Goal: Transaction & Acquisition: Purchase product/service

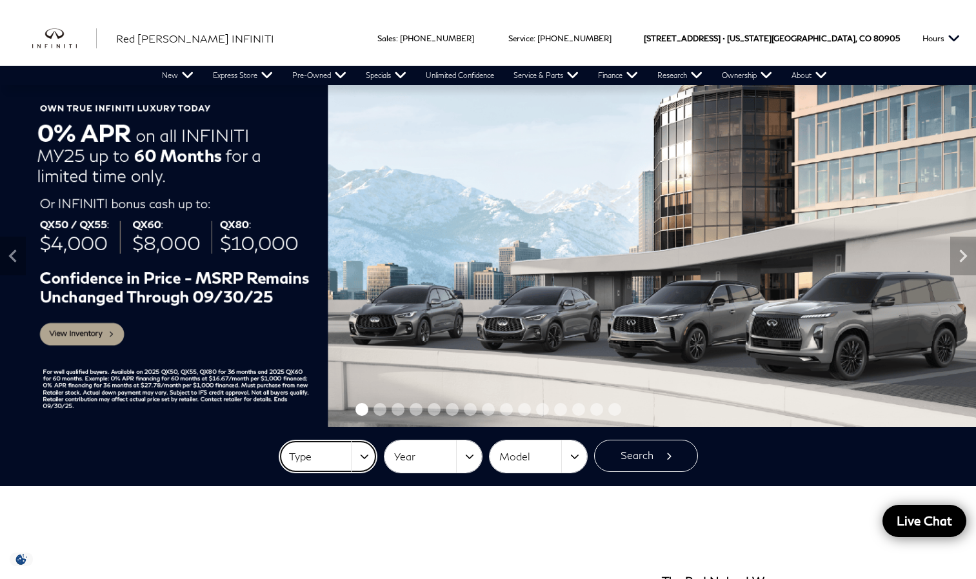
click at [365, 458] on button "Type" at bounding box center [327, 457] width 97 height 32
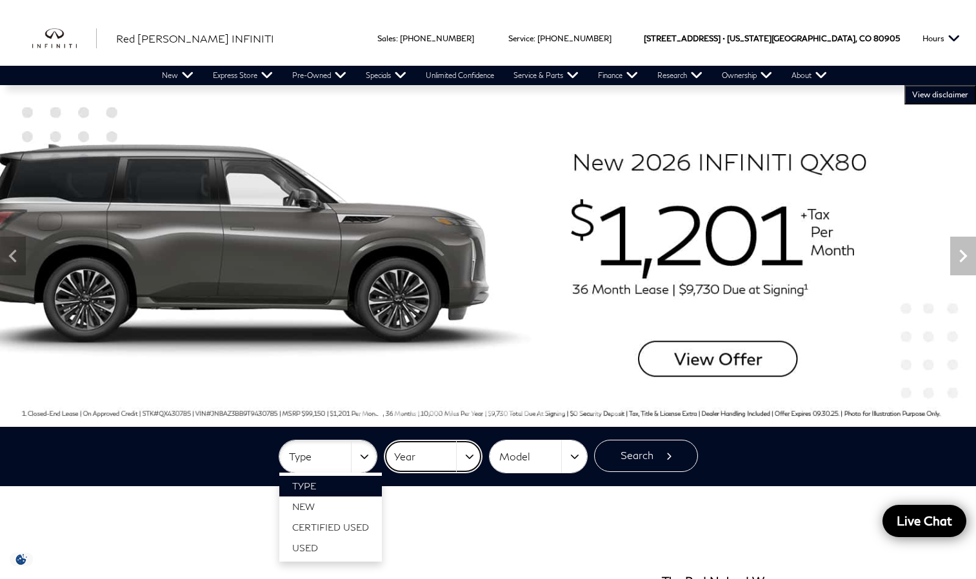
click at [469, 452] on button "Year" at bounding box center [432, 457] width 97 height 32
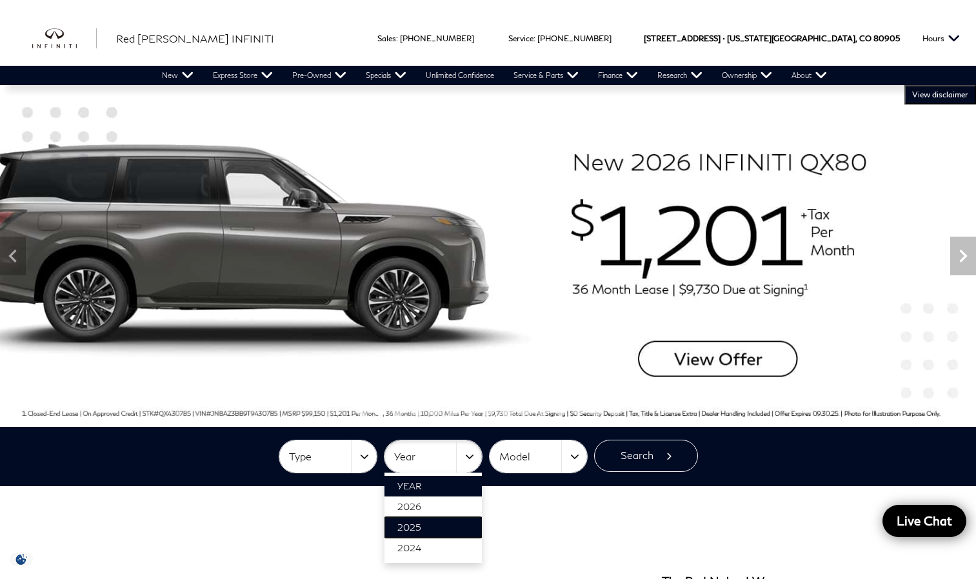
click at [437, 522] on link "2025" at bounding box center [432, 527] width 97 height 21
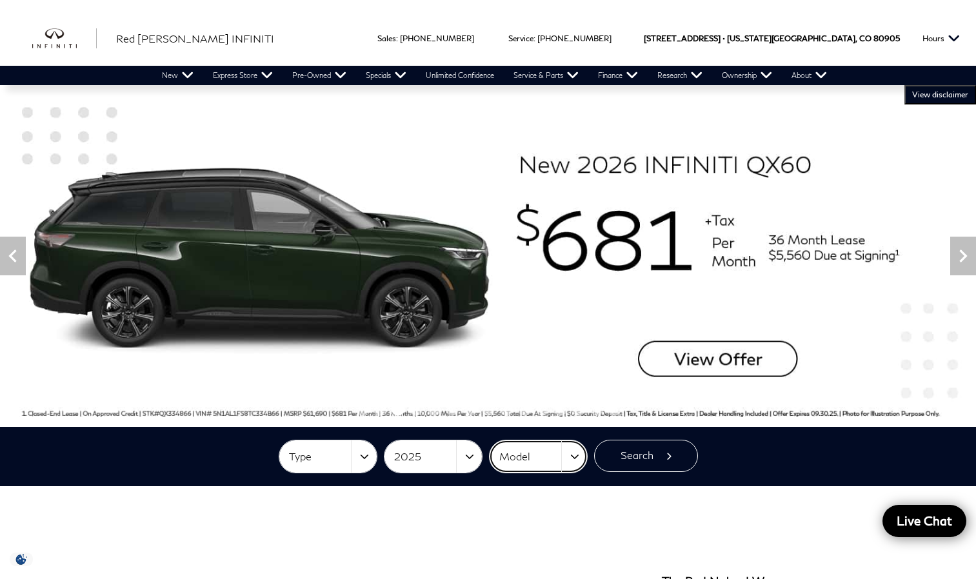
click at [572, 450] on button "Model" at bounding box center [538, 457] width 97 height 32
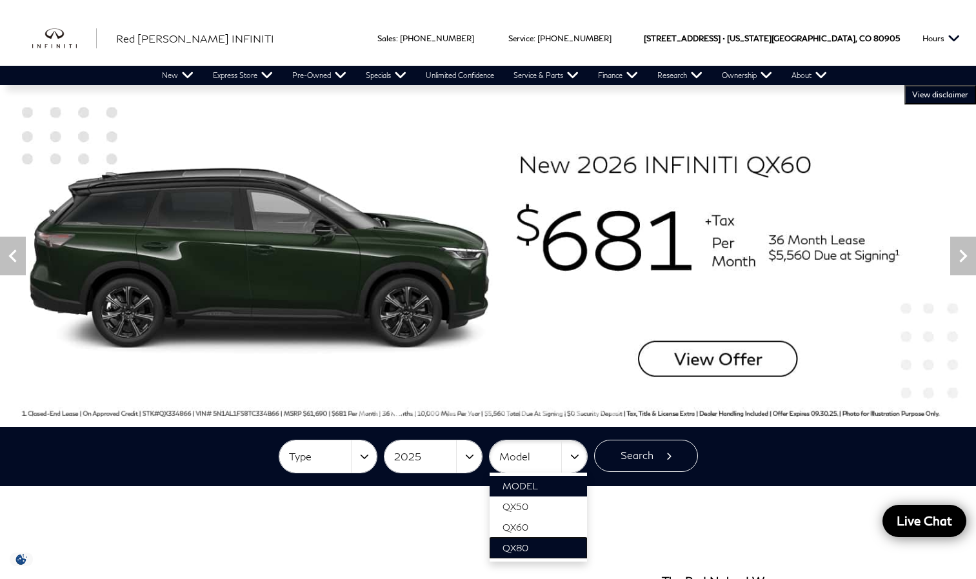
click at [532, 544] on link "QX80" at bounding box center [538, 548] width 97 height 21
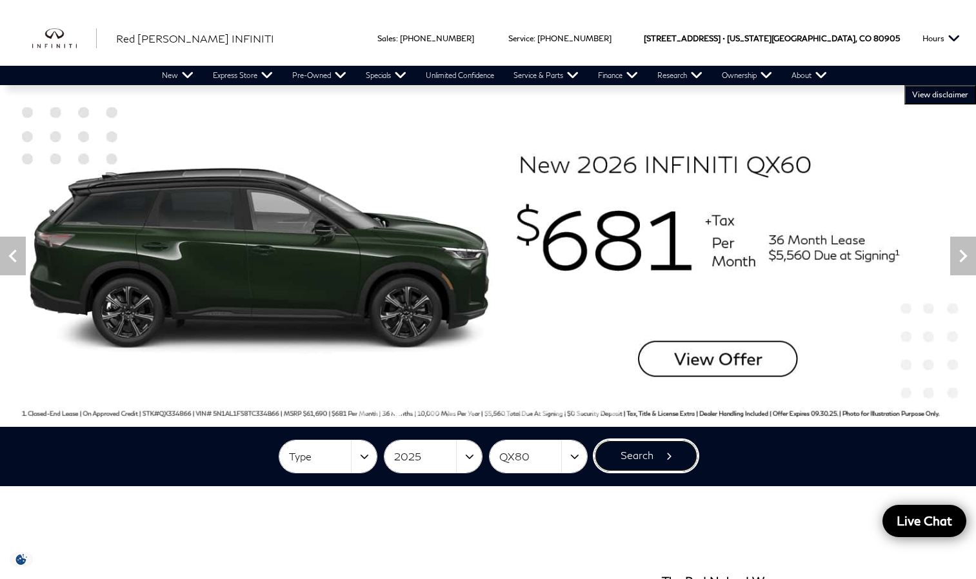
click at [617, 453] on button "Search" at bounding box center [646, 456] width 104 height 32
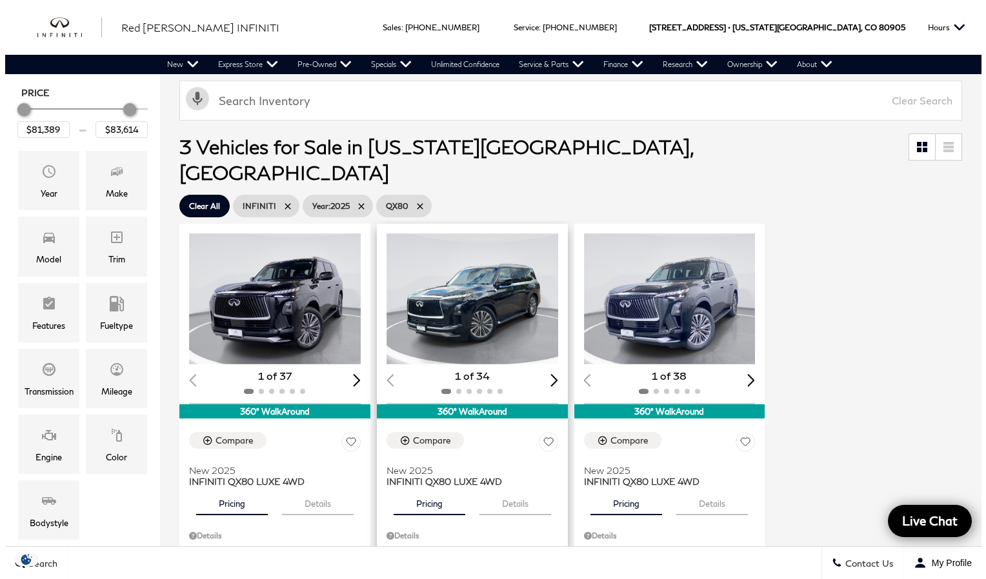
scroll to position [129, 0]
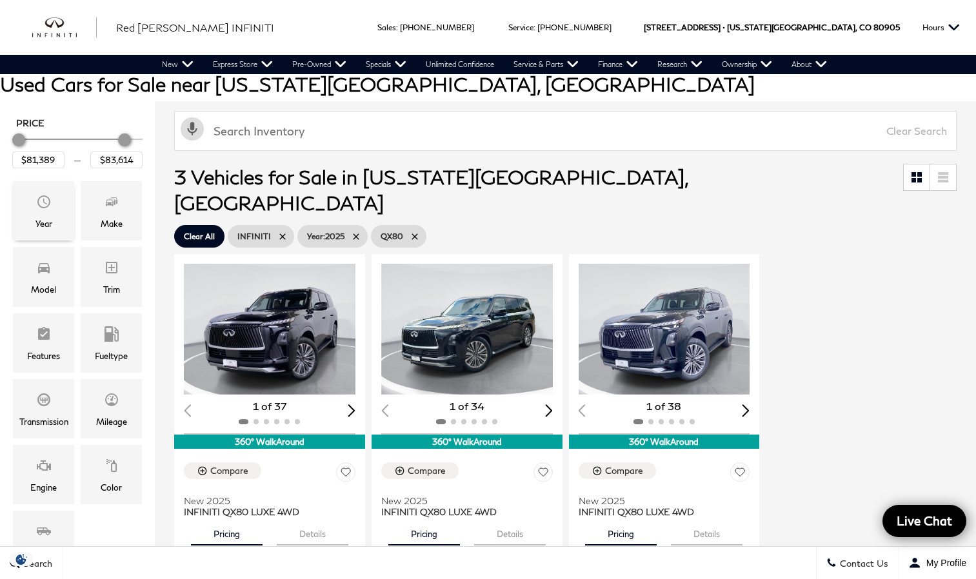
click at [52, 193] on div "Year" at bounding box center [43, 210] width 61 height 59
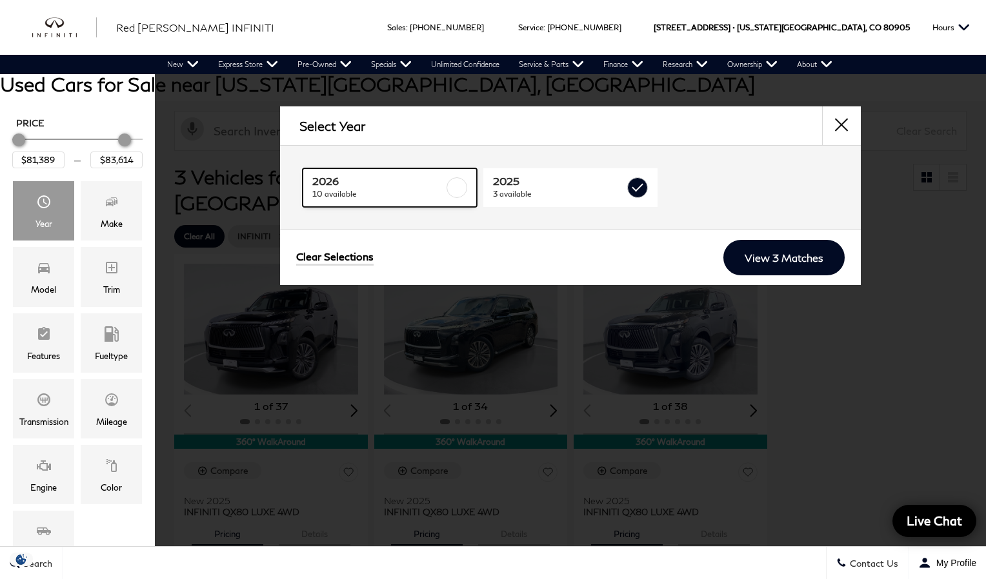
click at [454, 188] on label at bounding box center [456, 187] width 21 height 21
type input "$118,609"
checkbox input "true"
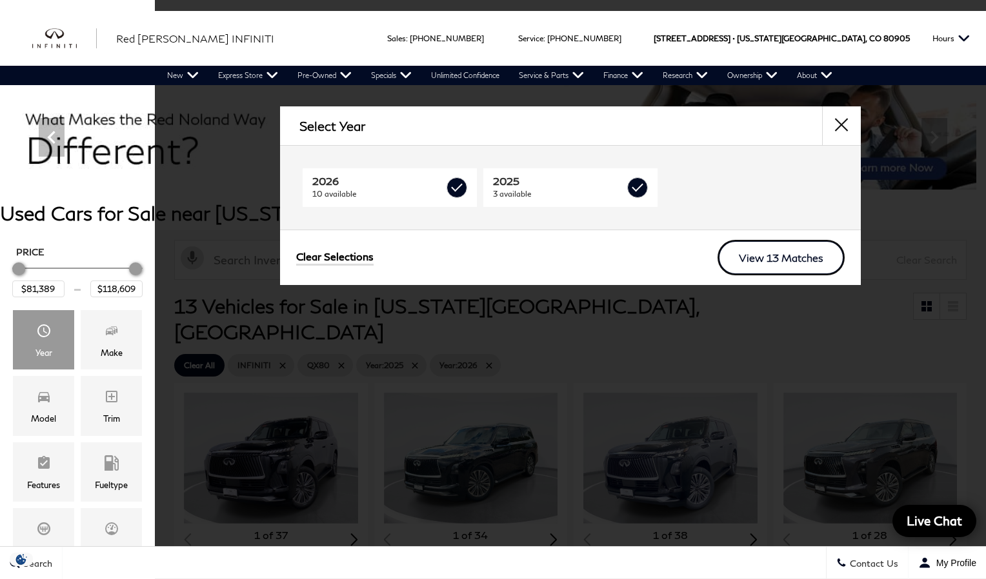
click at [771, 248] on link "View 13 Matches" at bounding box center [780, 257] width 127 height 35
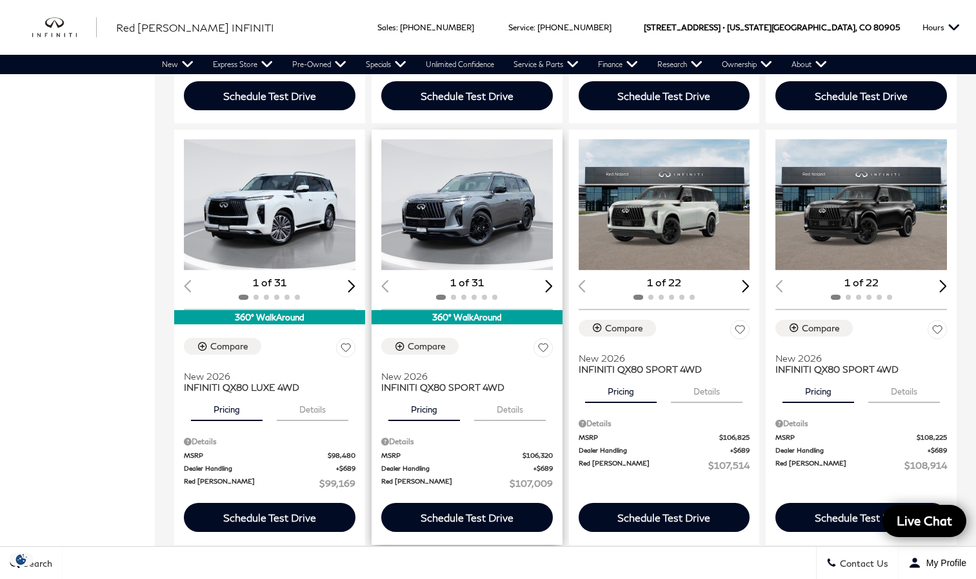
scroll to position [645, 0]
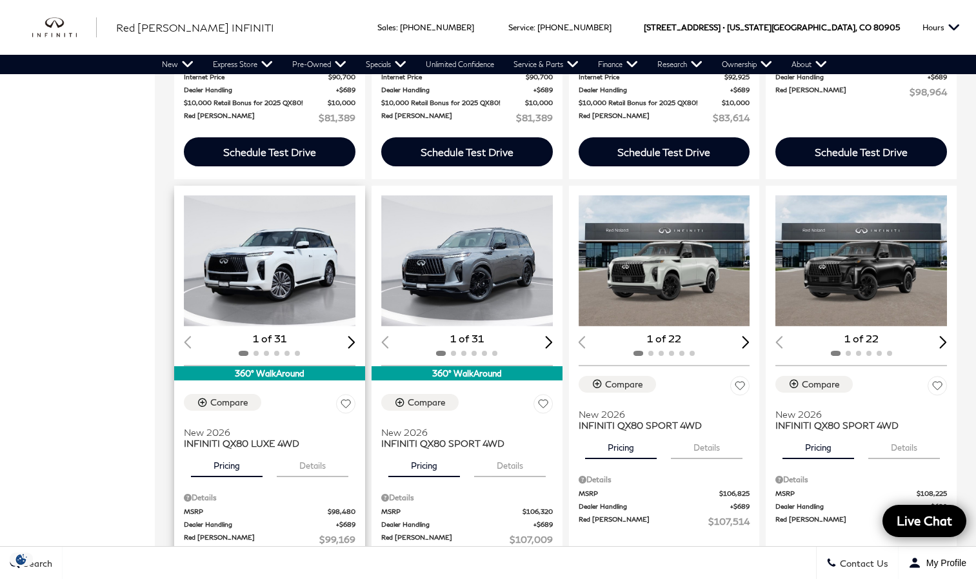
click at [264, 257] on img "1 / 2" at bounding box center [271, 260] width 174 height 131
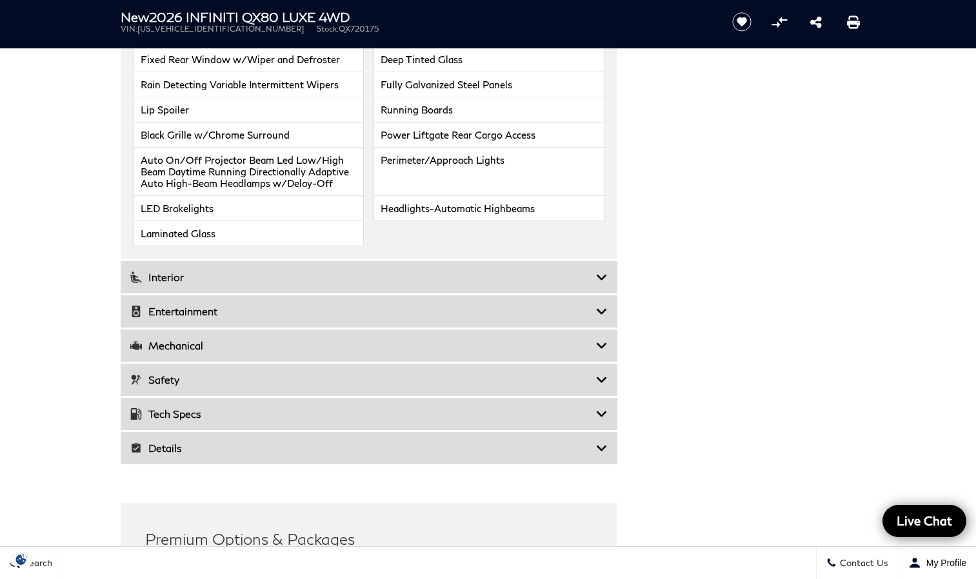
scroll to position [1806, 0]
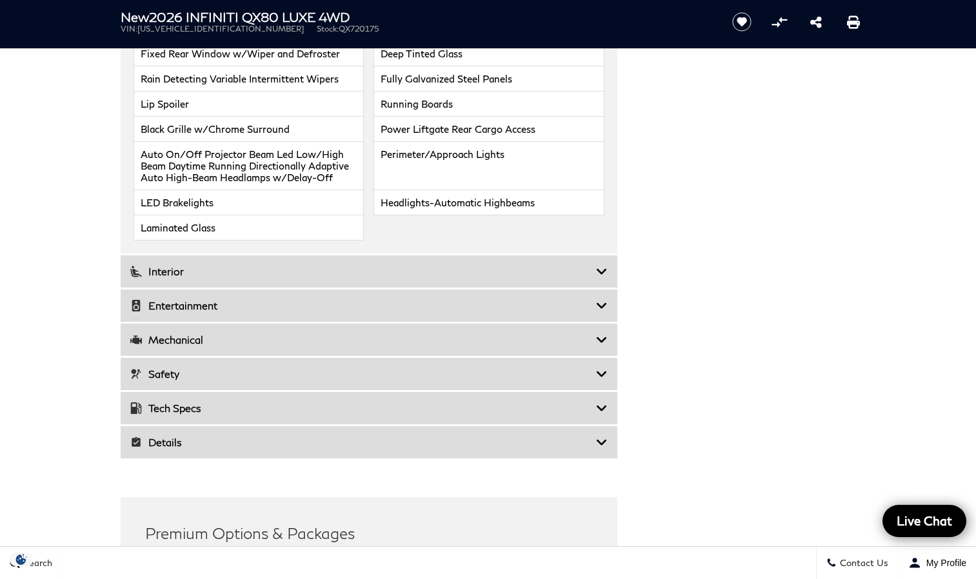
click at [606, 268] on icon at bounding box center [602, 271] width 12 height 13
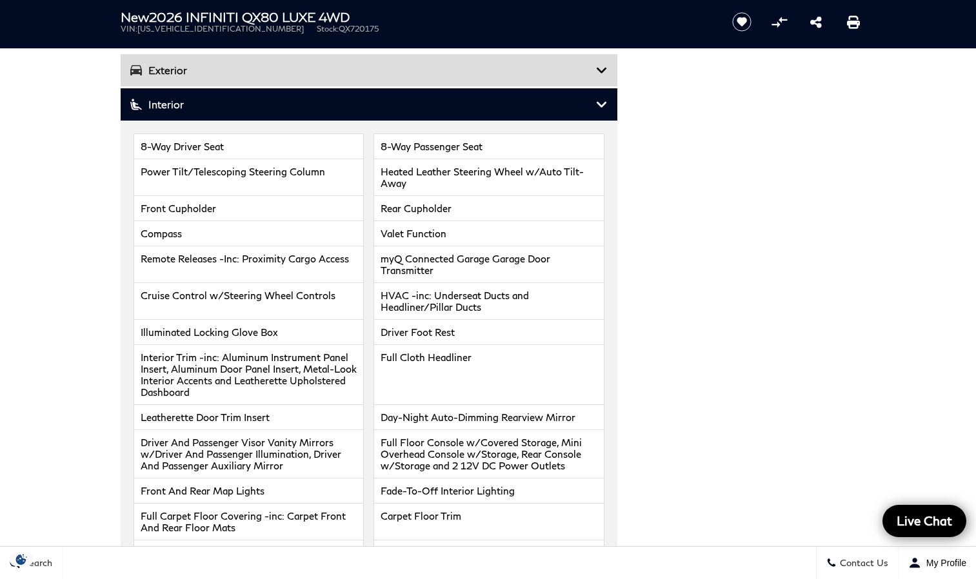
scroll to position [1548, 0]
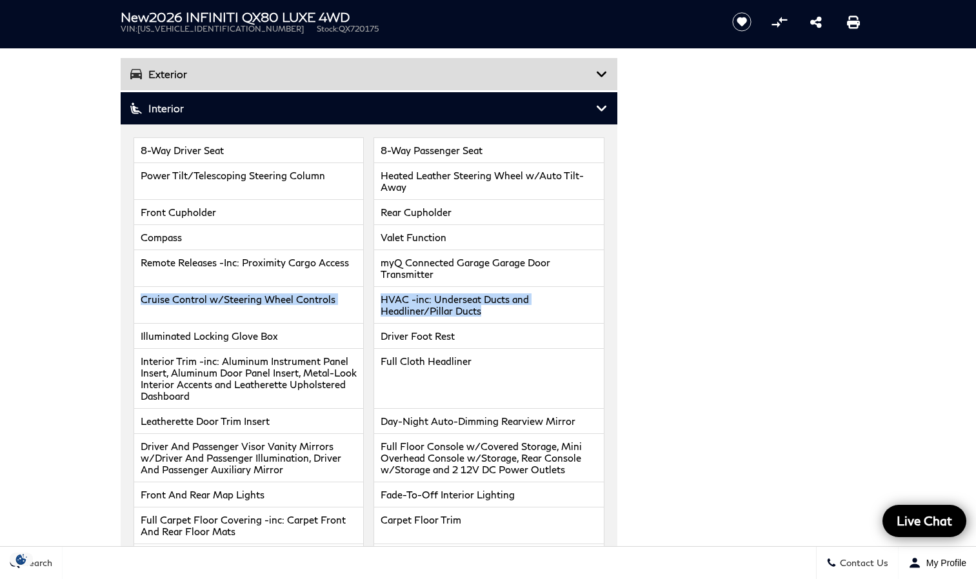
drag, startPoint x: 649, startPoint y: 315, endPoint x: 634, endPoint y: 273, distance: 45.1
click at [634, 273] on div "Vehicle Details Exterior Tires: 275/50R22 All-Season Wheels w/Machined w/Painte…" at bounding box center [488, 501] width 774 height 953
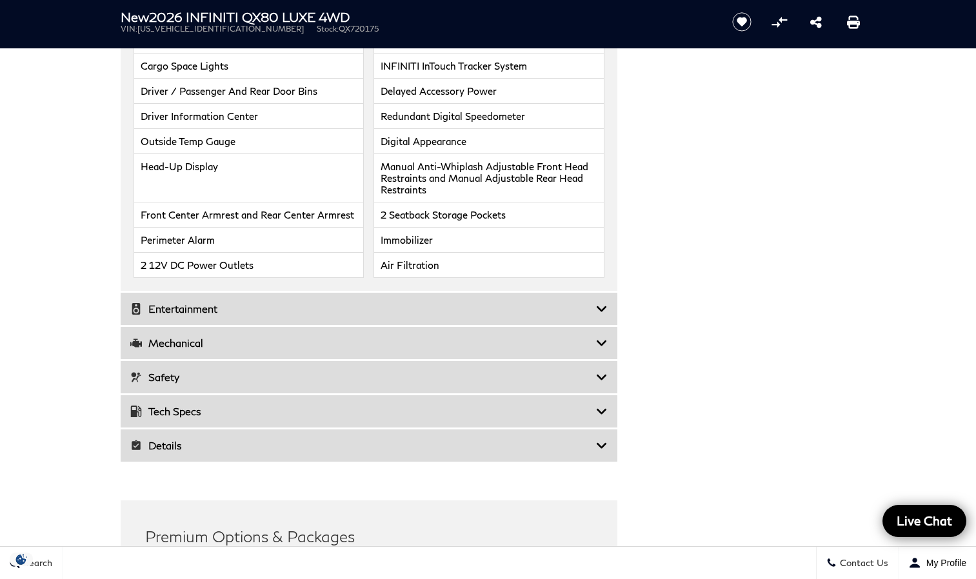
scroll to position [2129, 0]
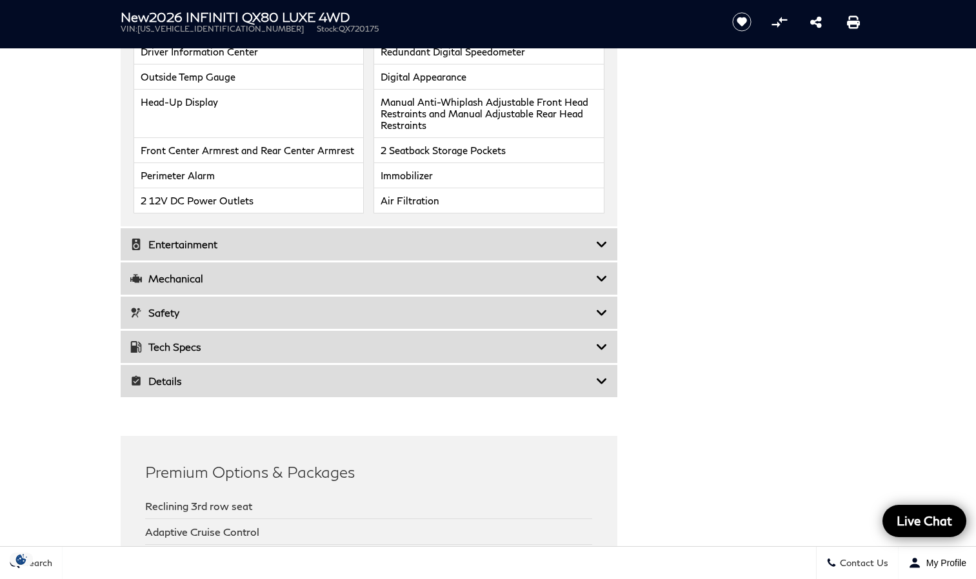
click at [591, 245] on h3 "Entertainment" at bounding box center [363, 244] width 466 height 13
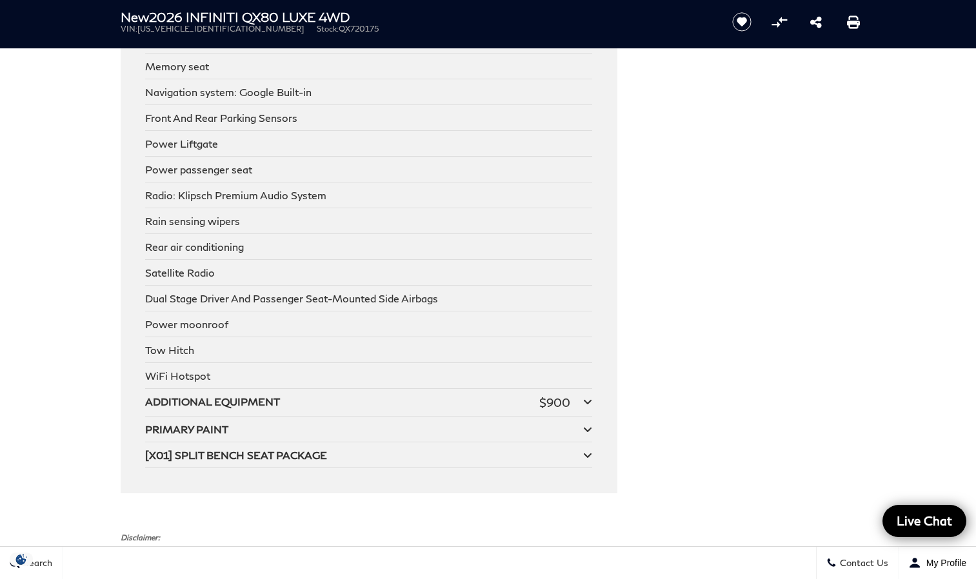
scroll to position [2387, 0]
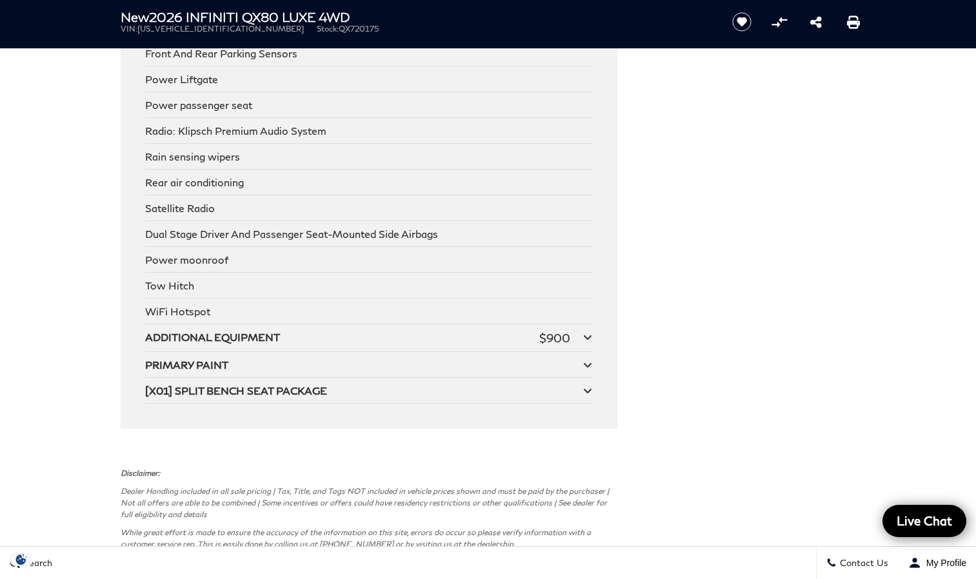
click at [588, 338] on icon at bounding box center [587, 337] width 9 height 10
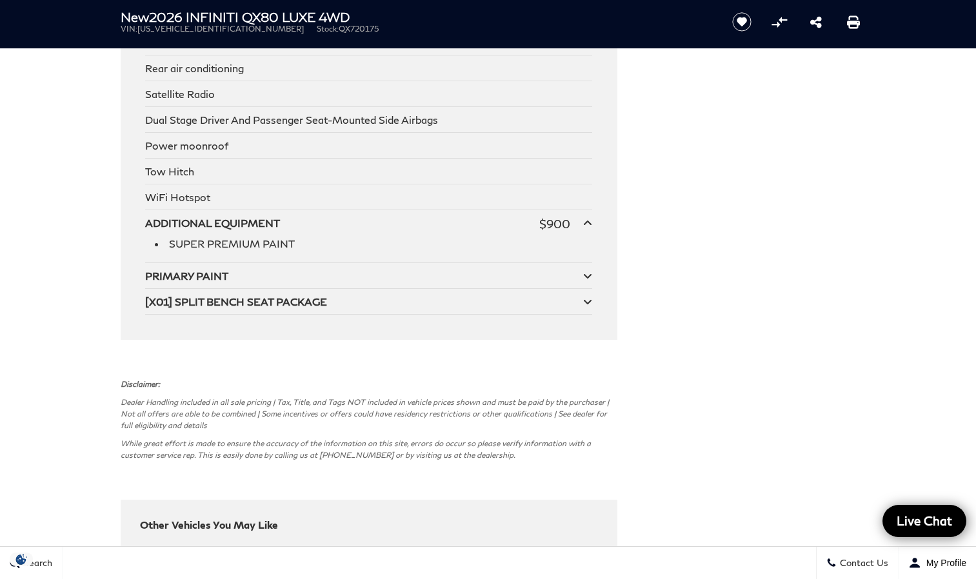
scroll to position [2516, 0]
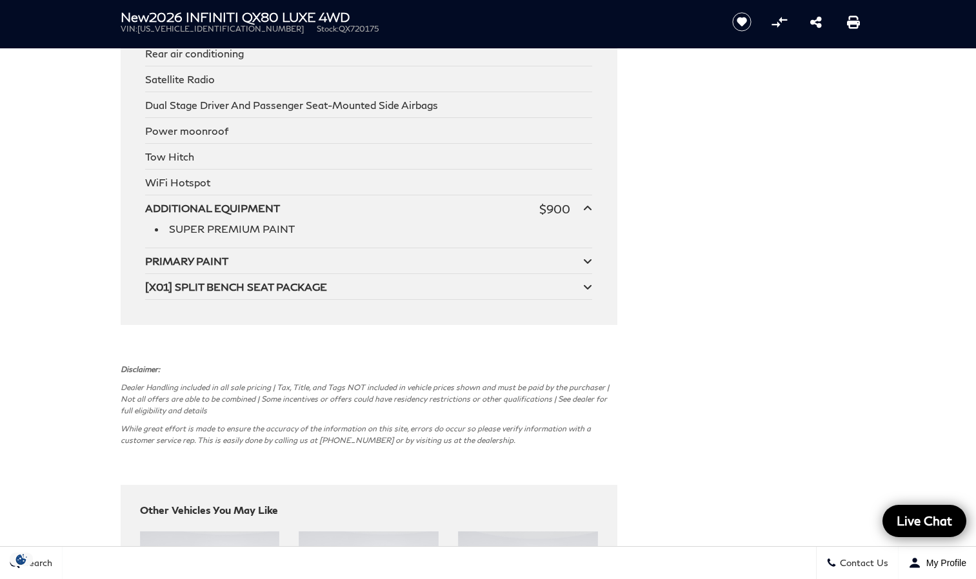
click at [584, 289] on icon at bounding box center [587, 287] width 9 height 10
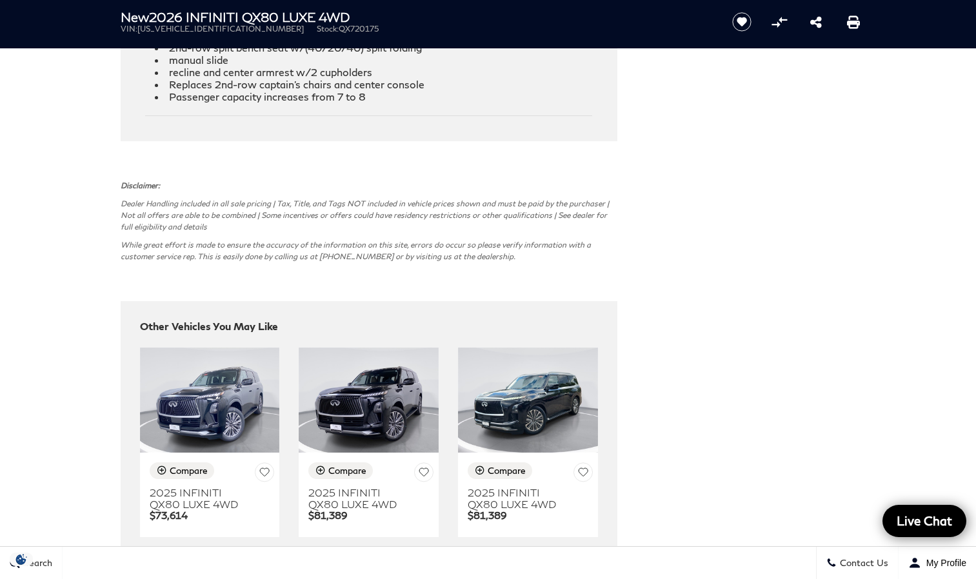
scroll to position [2838, 0]
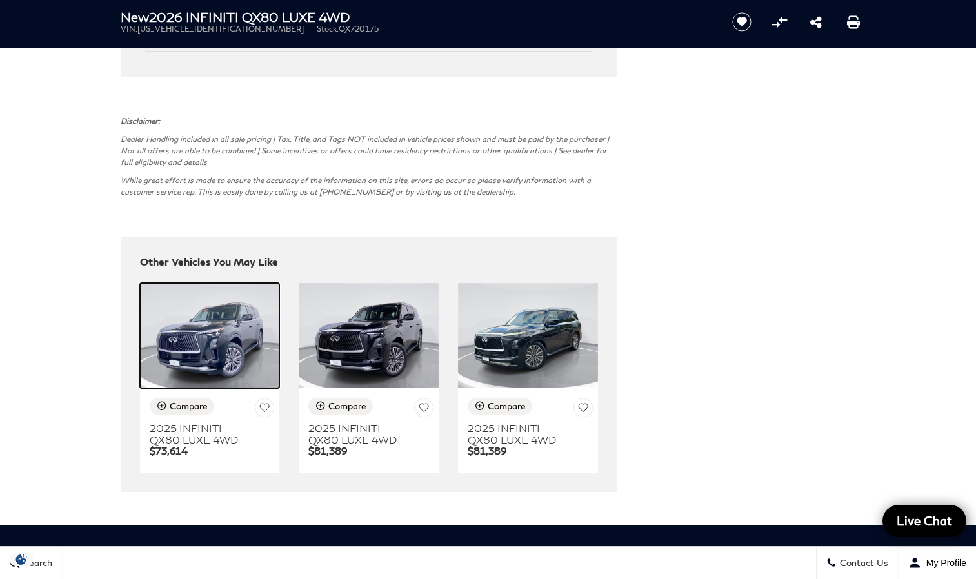
click at [195, 378] on img at bounding box center [210, 335] width 140 height 105
